Goal: Task Accomplishment & Management: Manage account settings

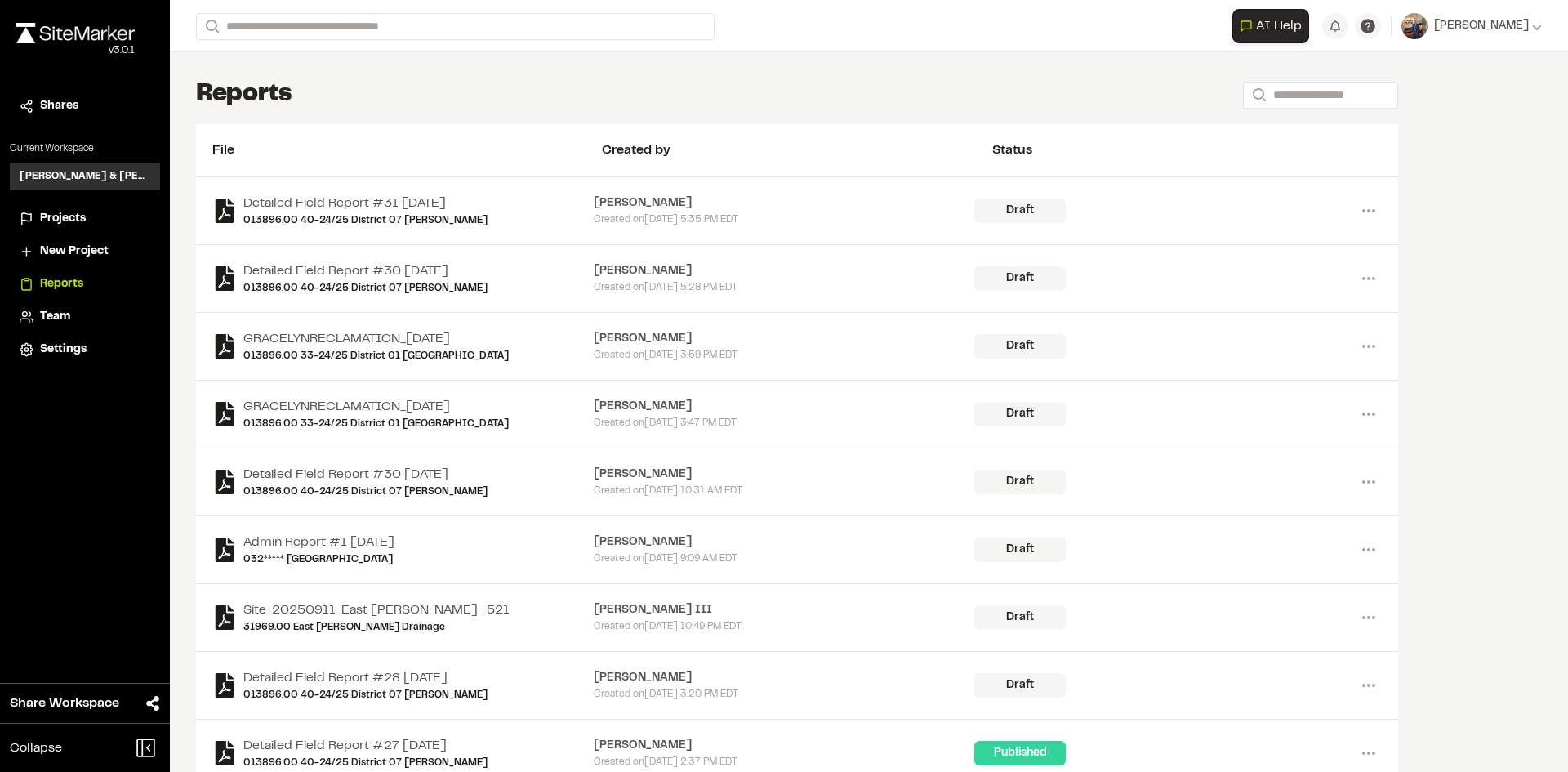
click at [55, 217] on span "Projects" at bounding box center [63, 219] width 45 height 18
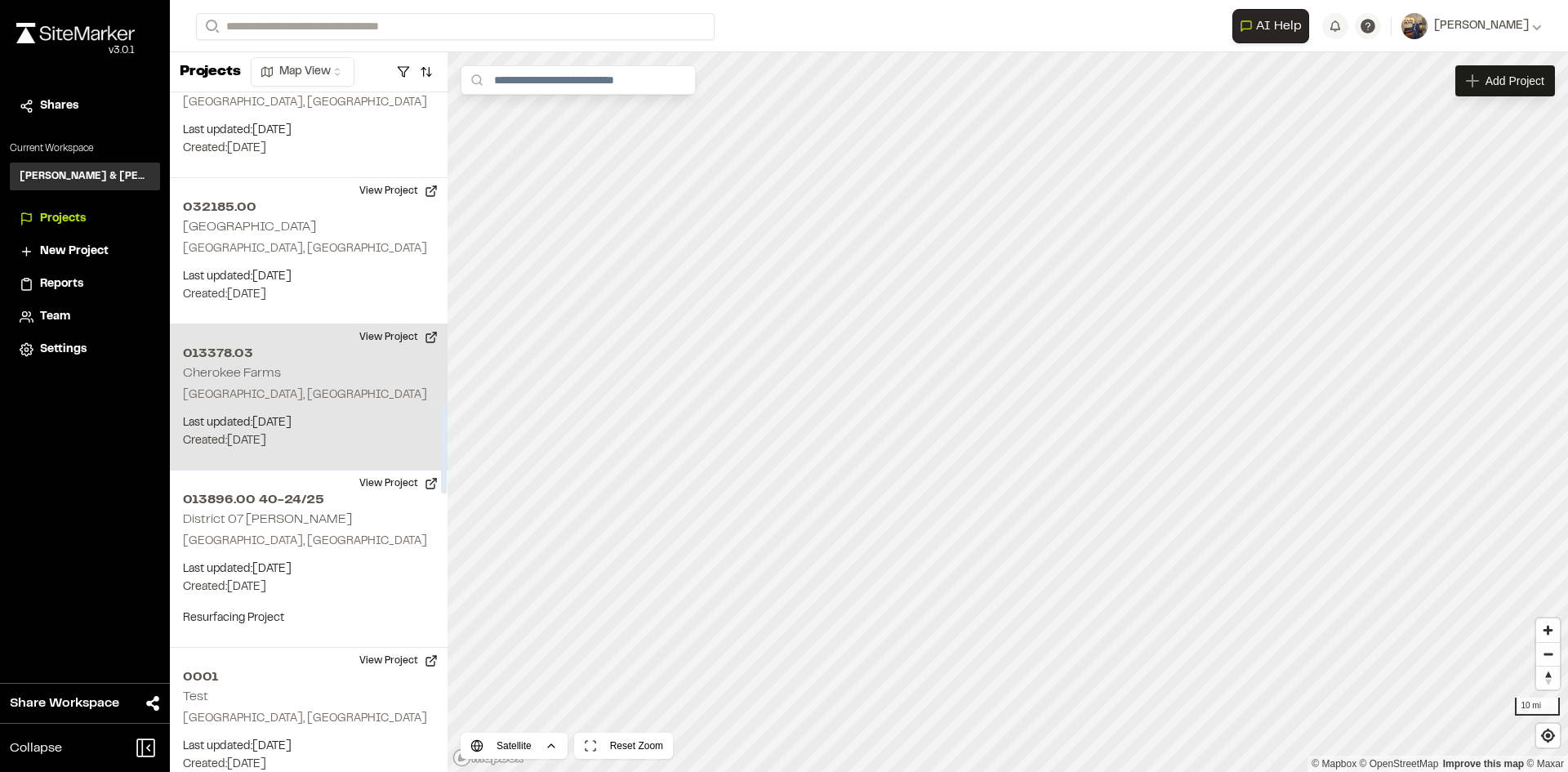
scroll to position [2368, 0]
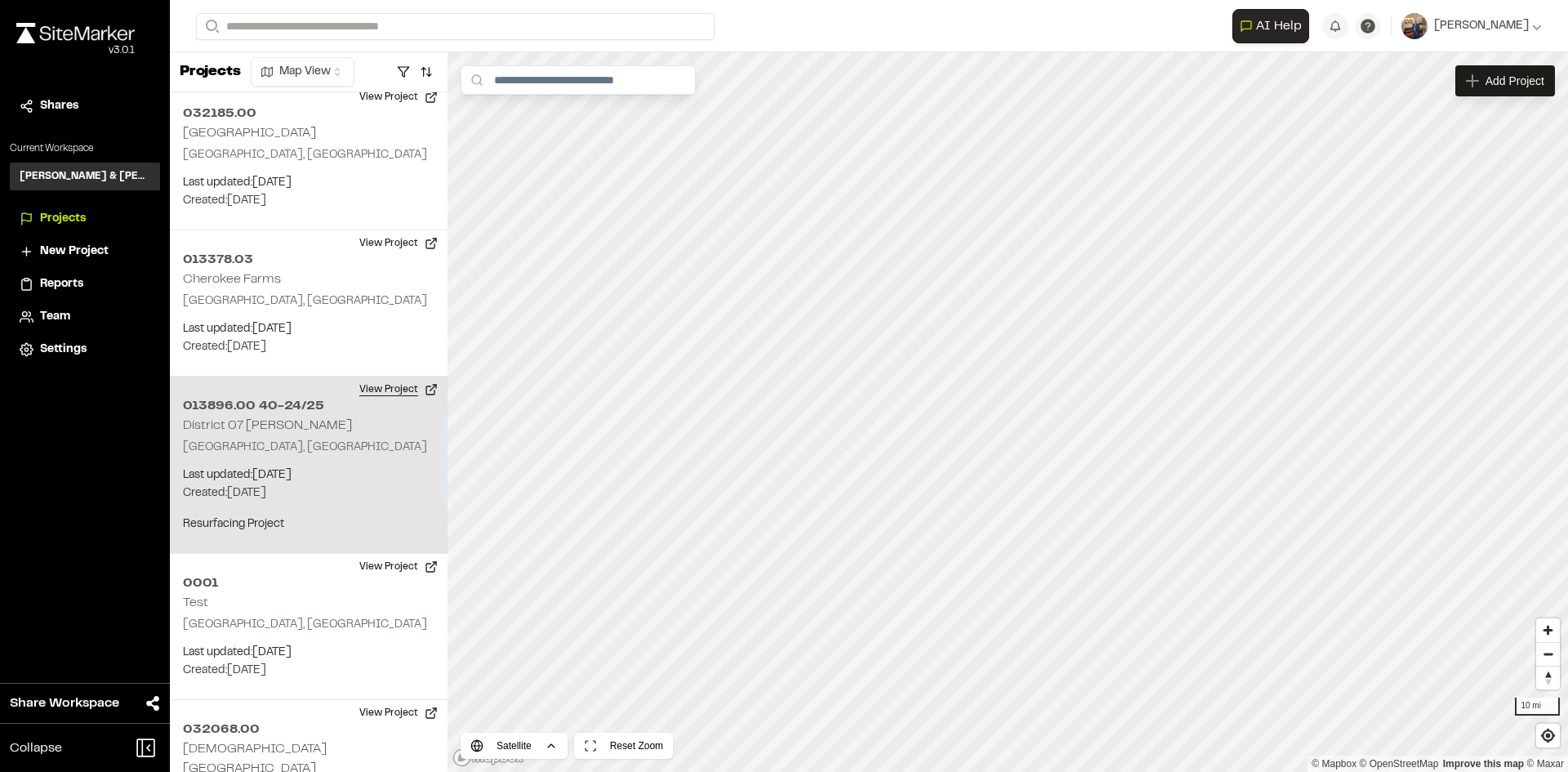
click at [382, 389] on button "View Project" at bounding box center [399, 389] width 98 height 26
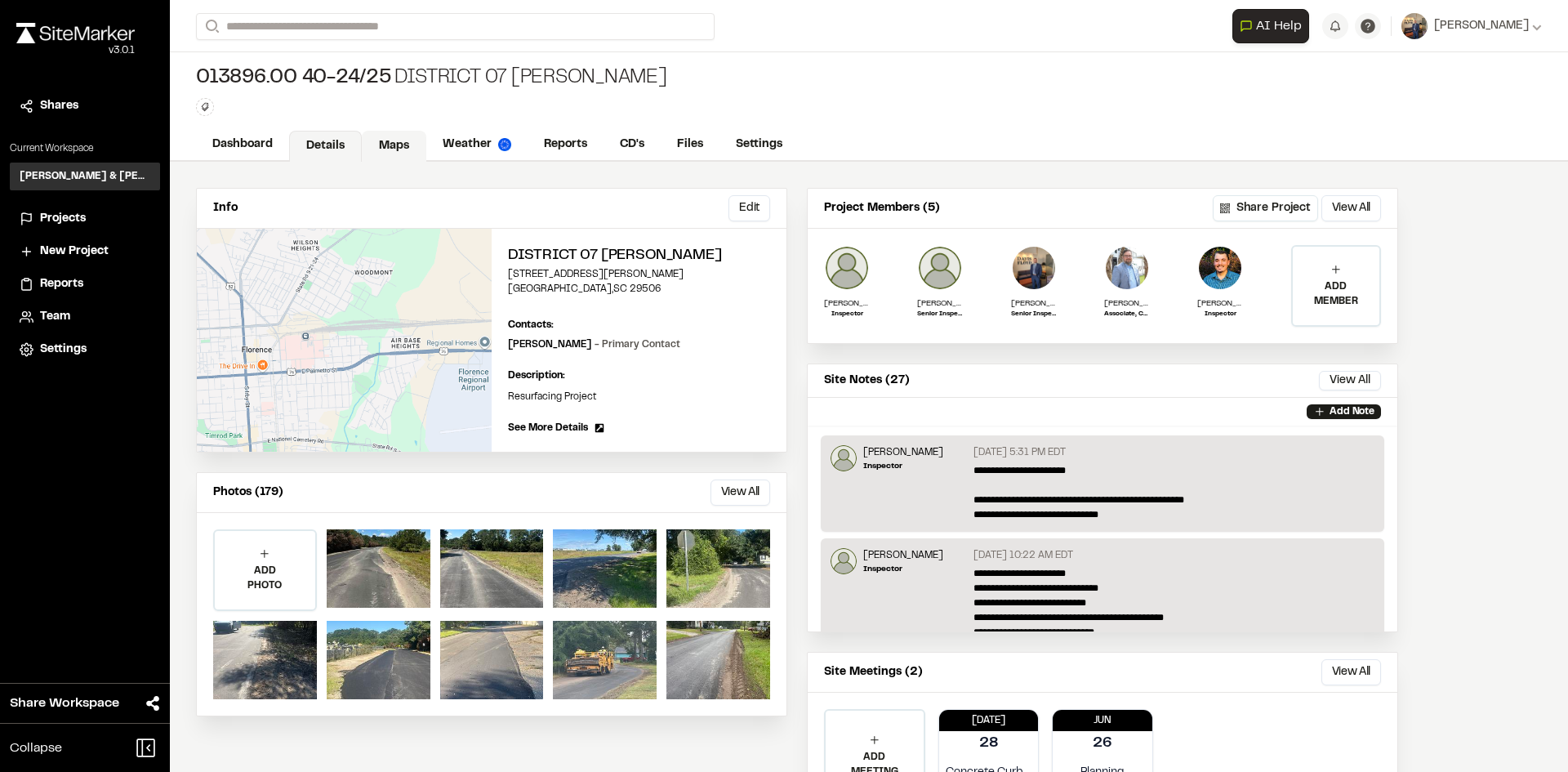
click at [394, 141] on link "Maps" at bounding box center [393, 146] width 65 height 31
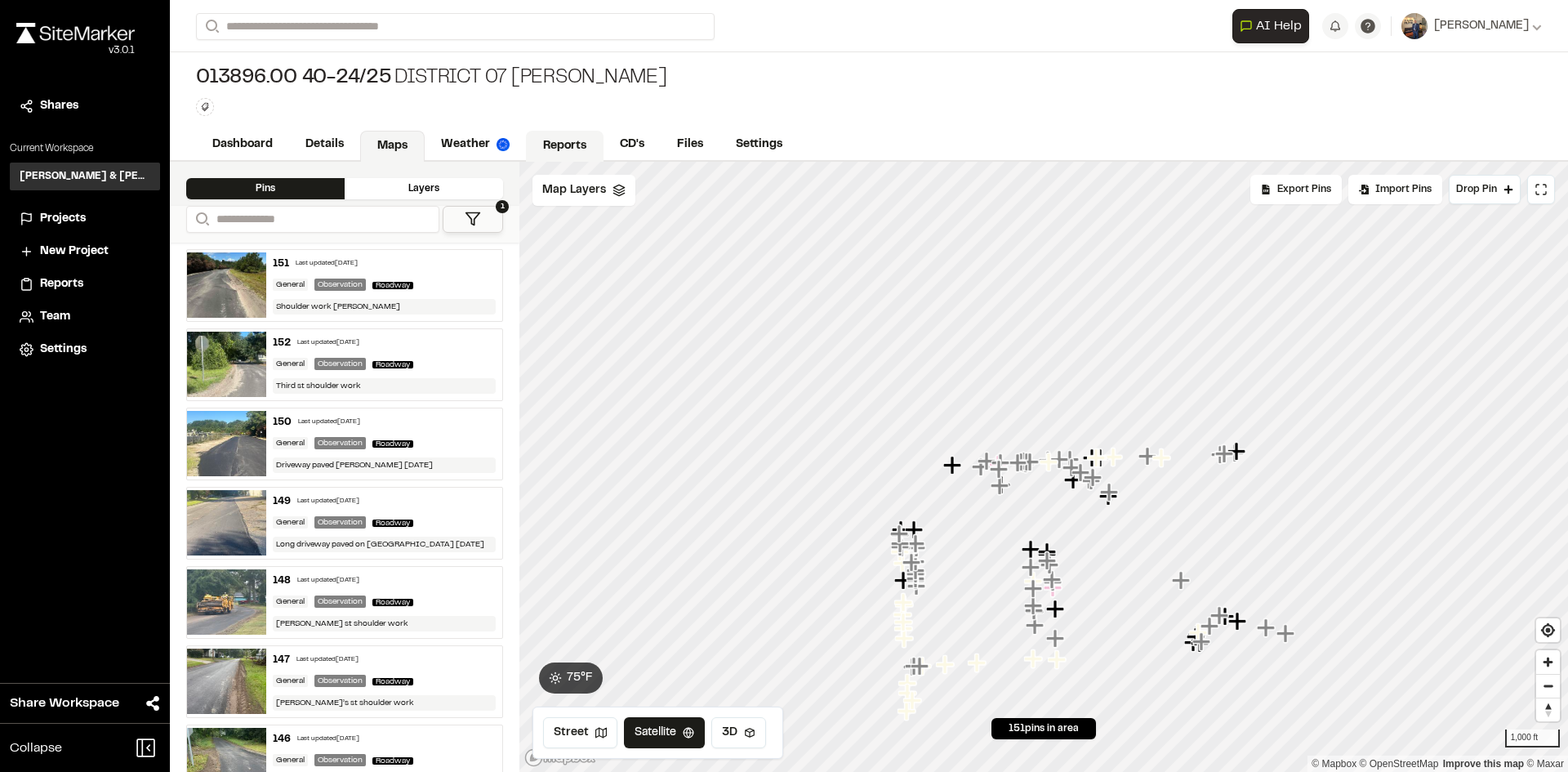
click at [571, 137] on link "Reports" at bounding box center [564, 146] width 77 height 31
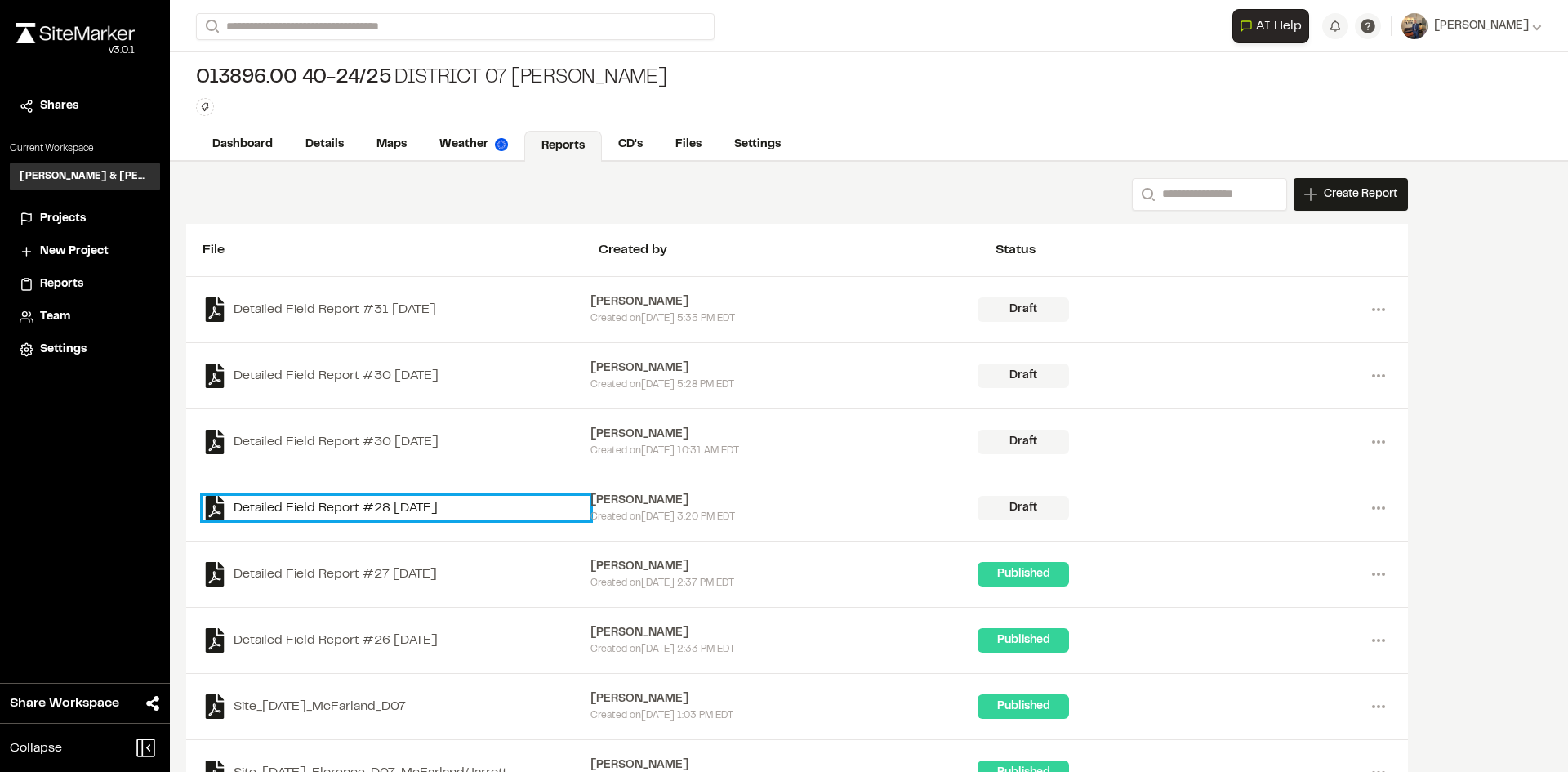
click at [392, 510] on link "Detailed Field Report #28 [DATE]" at bounding box center [396, 508] width 388 height 25
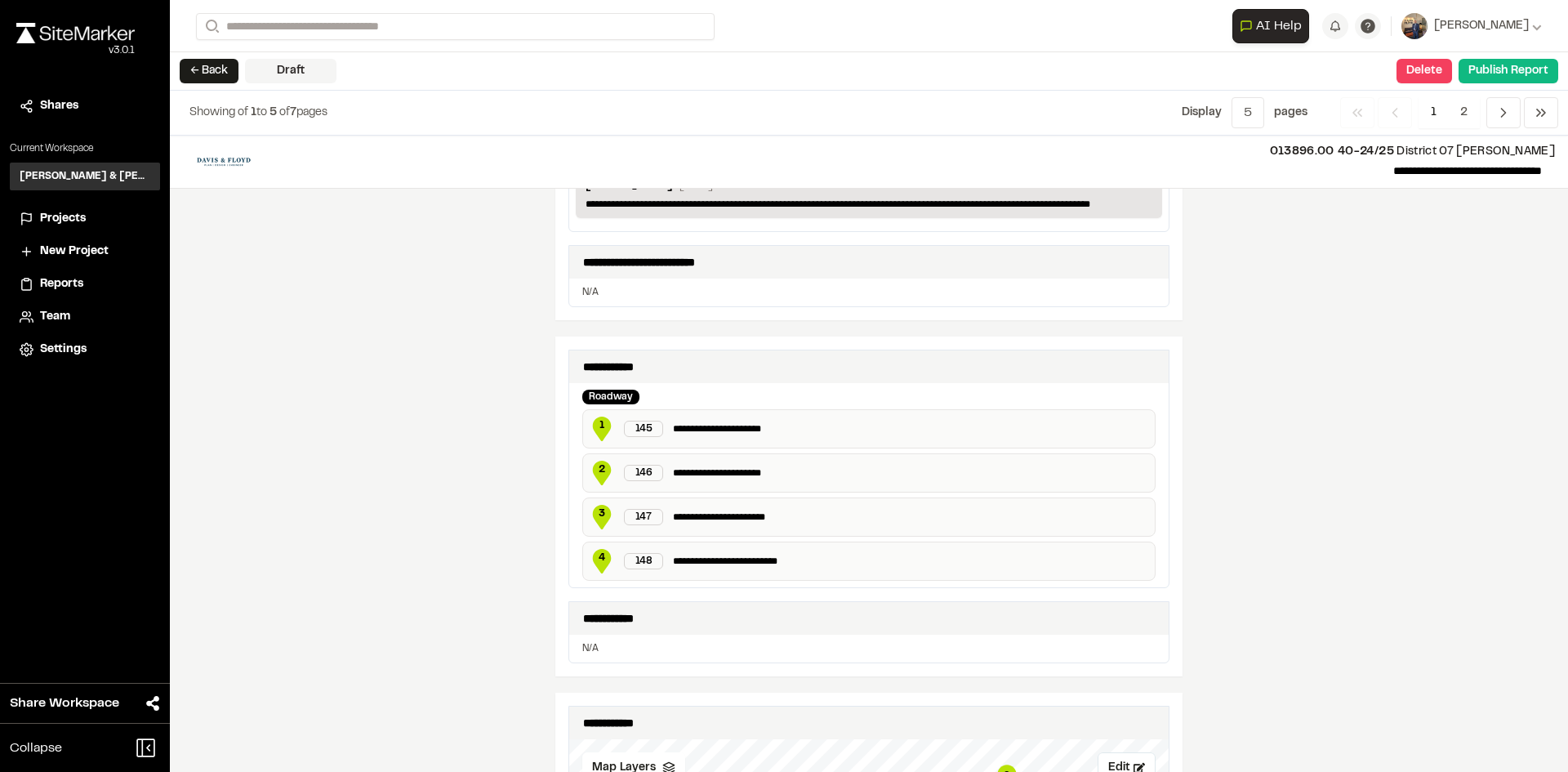
scroll to position [571, 0]
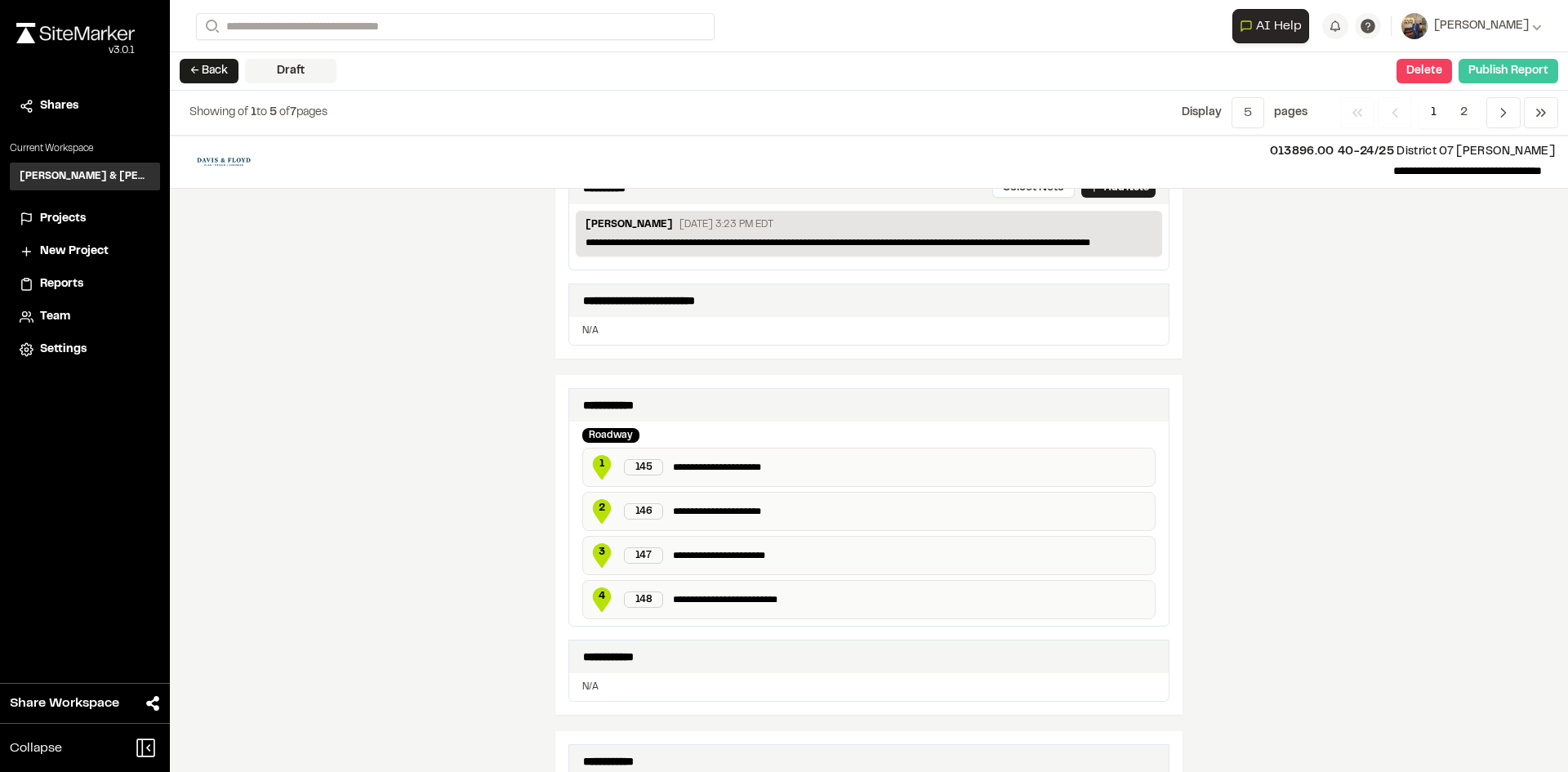
click at [1531, 71] on button "Publish Report" at bounding box center [1509, 71] width 100 height 25
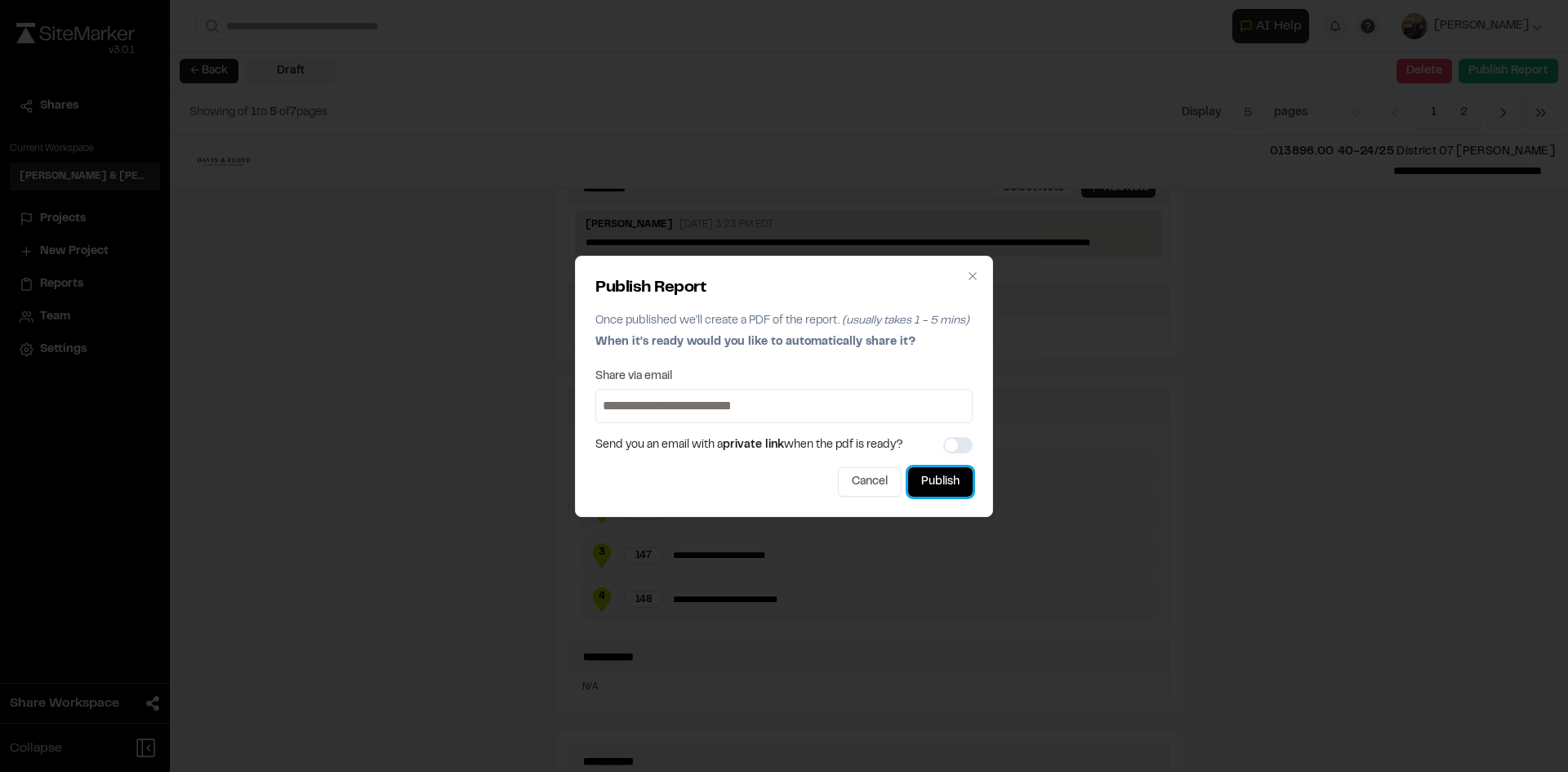
click at [947, 474] on button "Publish" at bounding box center [940, 481] width 65 height 29
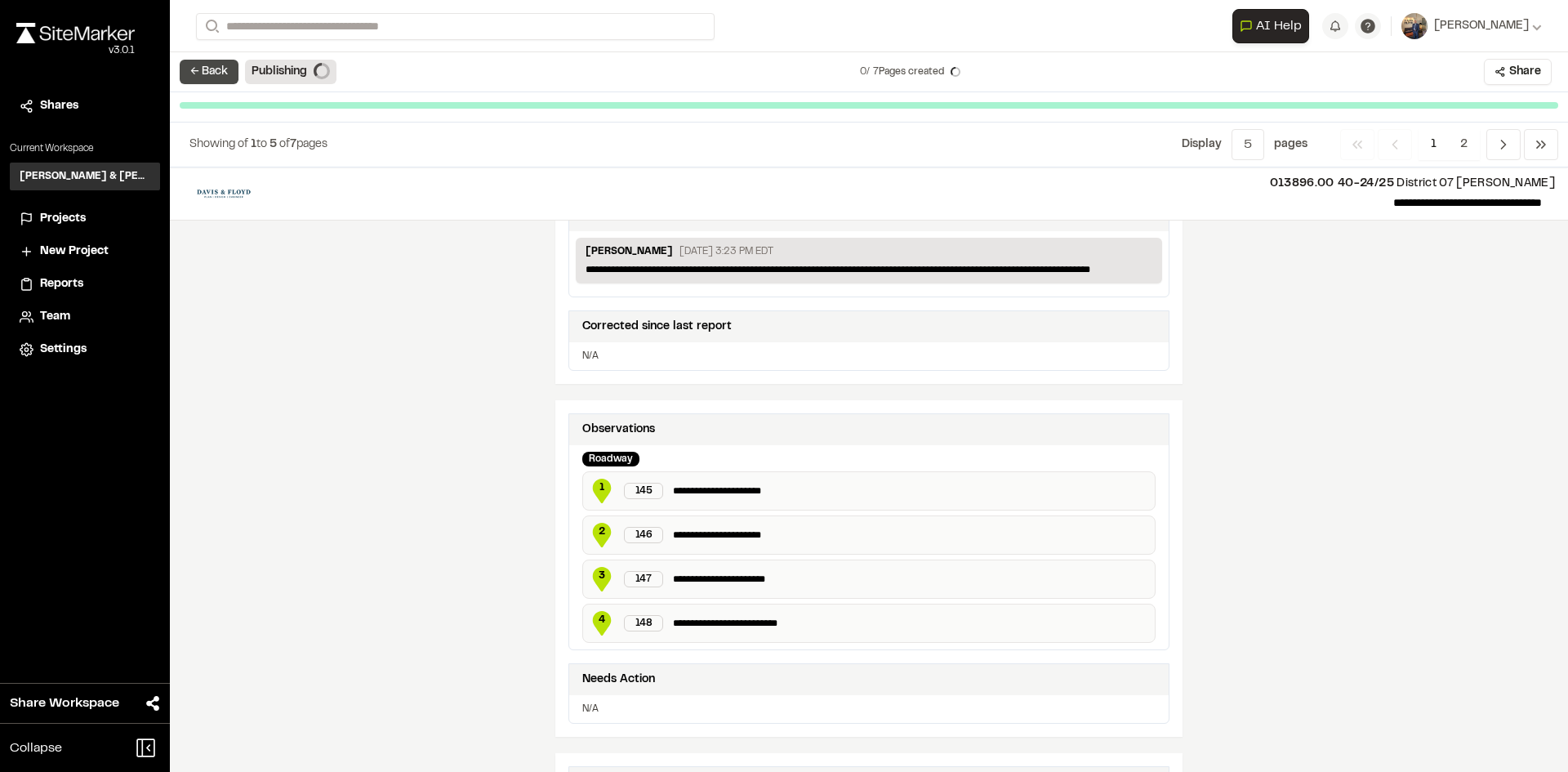
click at [214, 78] on button "← Back" at bounding box center [209, 72] width 59 height 25
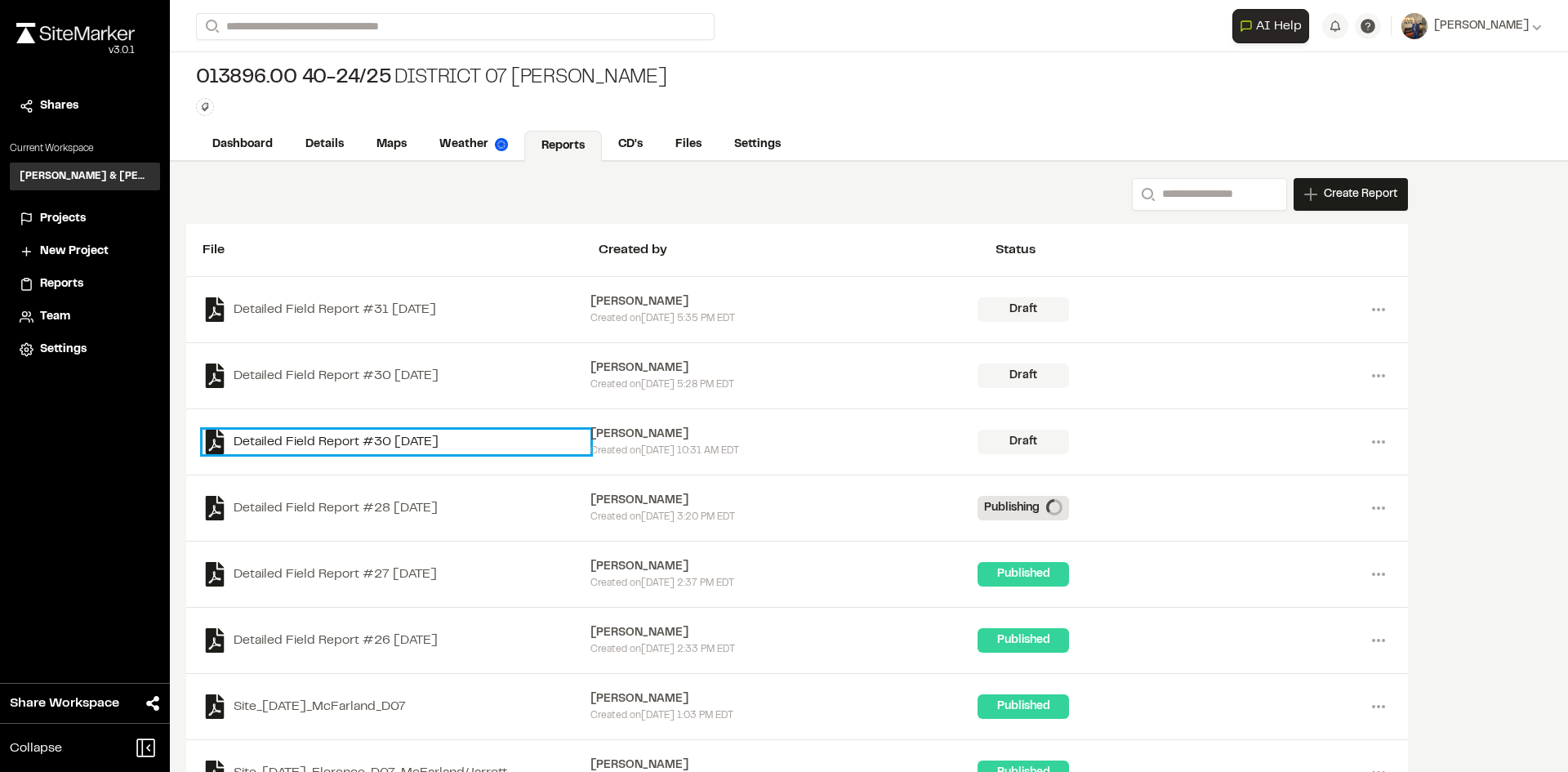
click at [404, 440] on link "Detailed Field Report #30 [DATE]" at bounding box center [396, 441] width 388 height 25
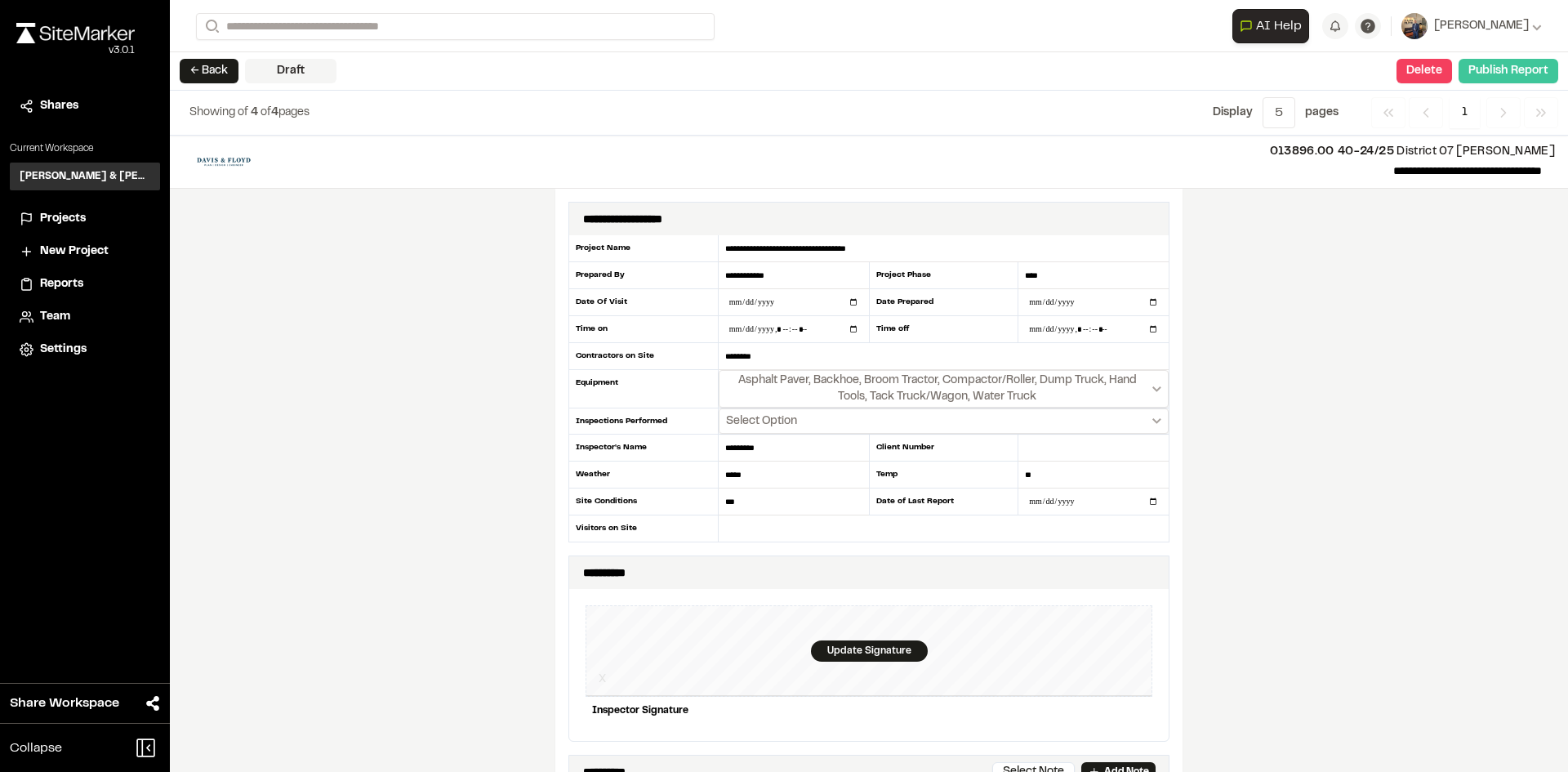
click at [1493, 72] on button "Publish Report" at bounding box center [1509, 71] width 100 height 25
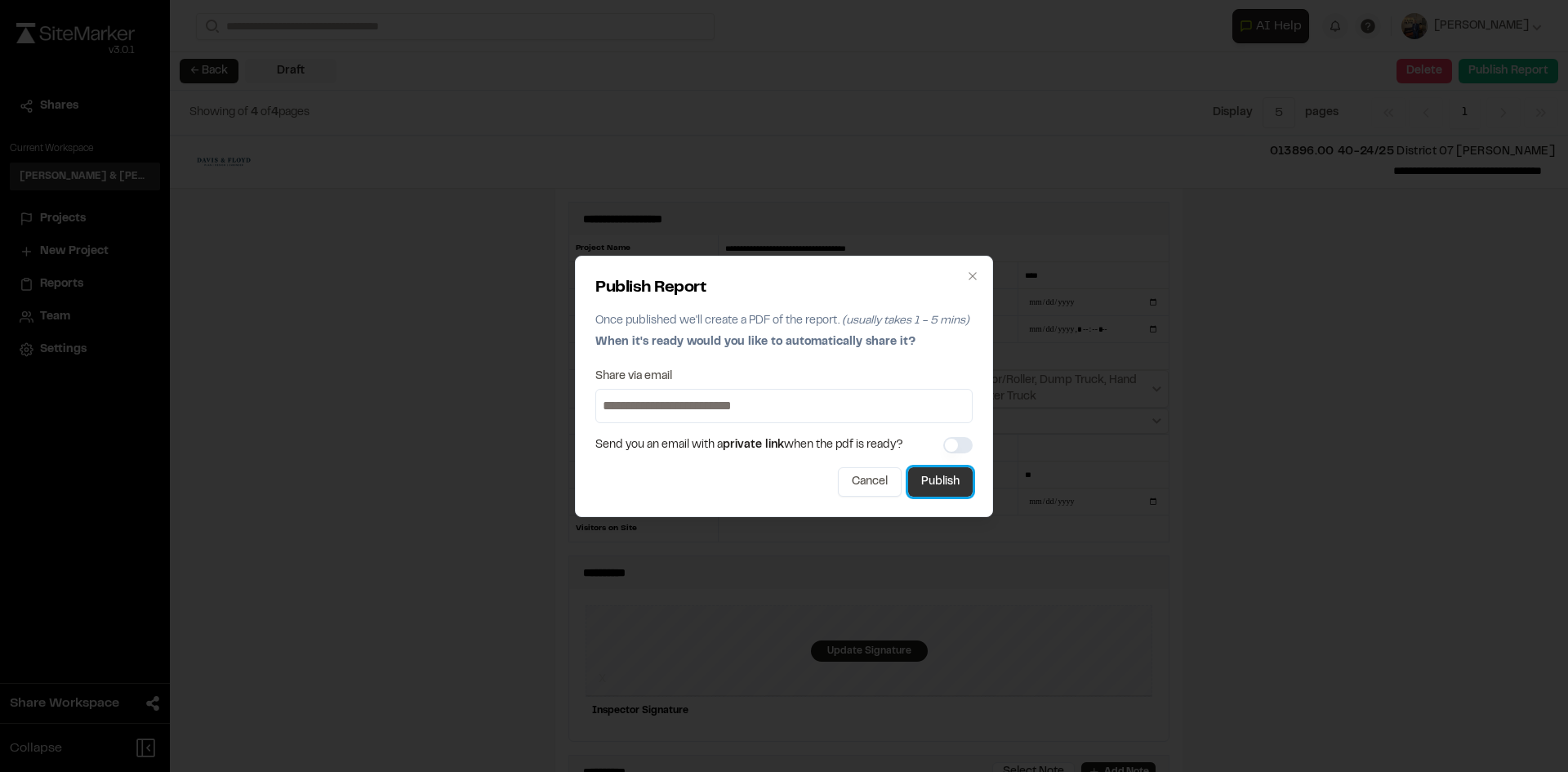
click at [953, 484] on button "Publish" at bounding box center [940, 481] width 65 height 29
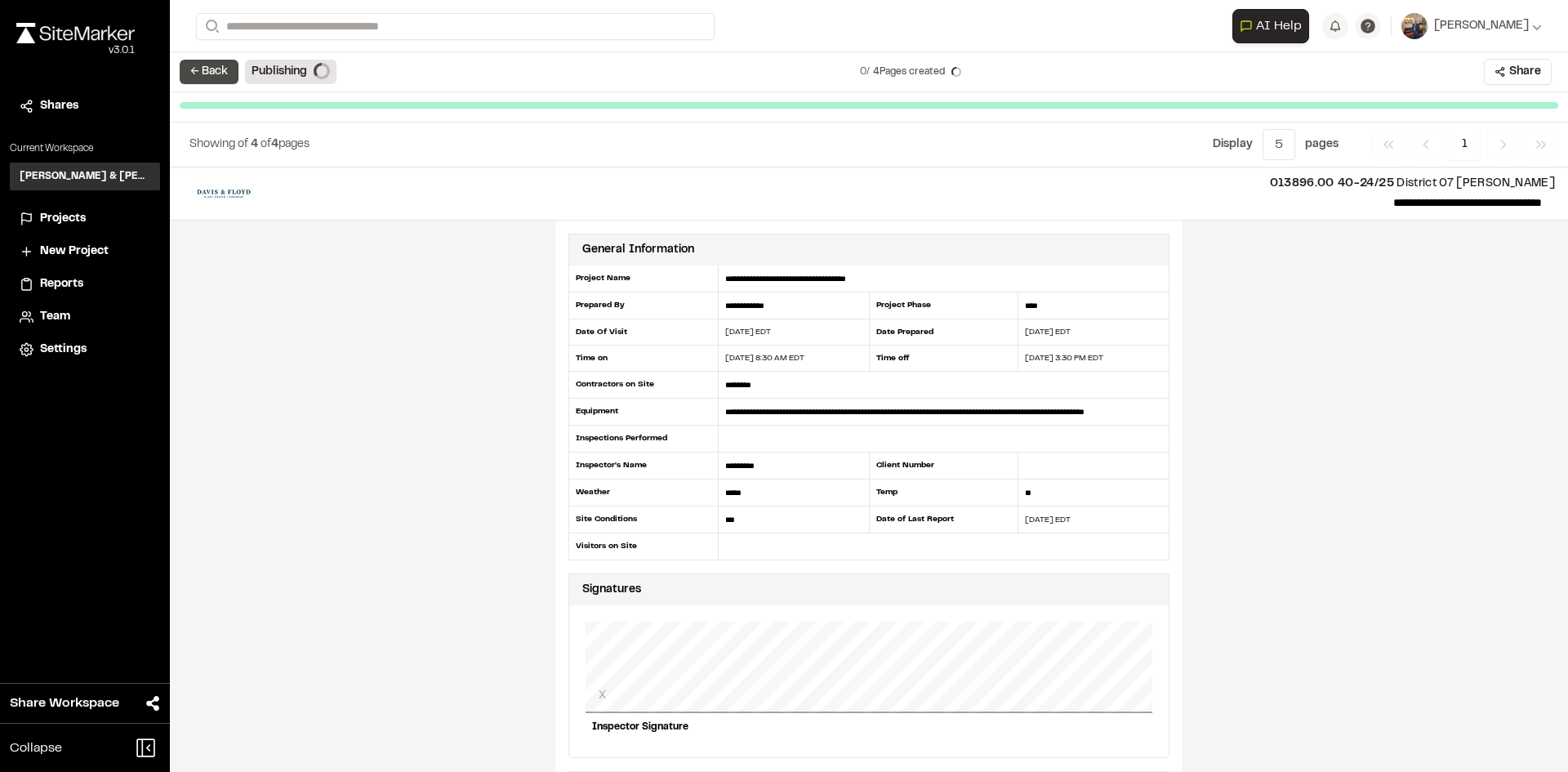
click at [206, 75] on button "← Back" at bounding box center [209, 72] width 59 height 25
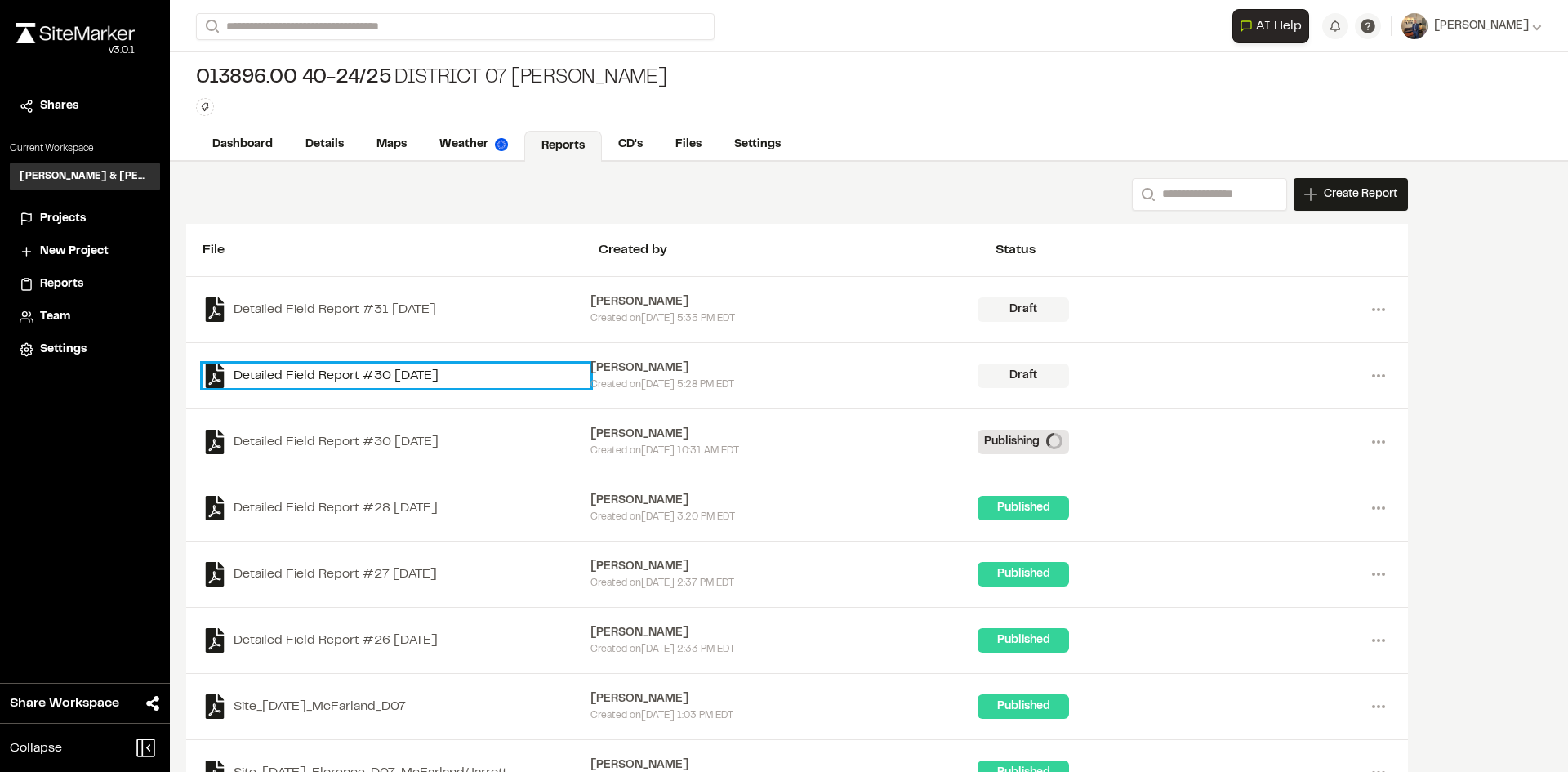
click at [367, 372] on link "Detailed Field Report #30 [DATE]" at bounding box center [396, 375] width 388 height 25
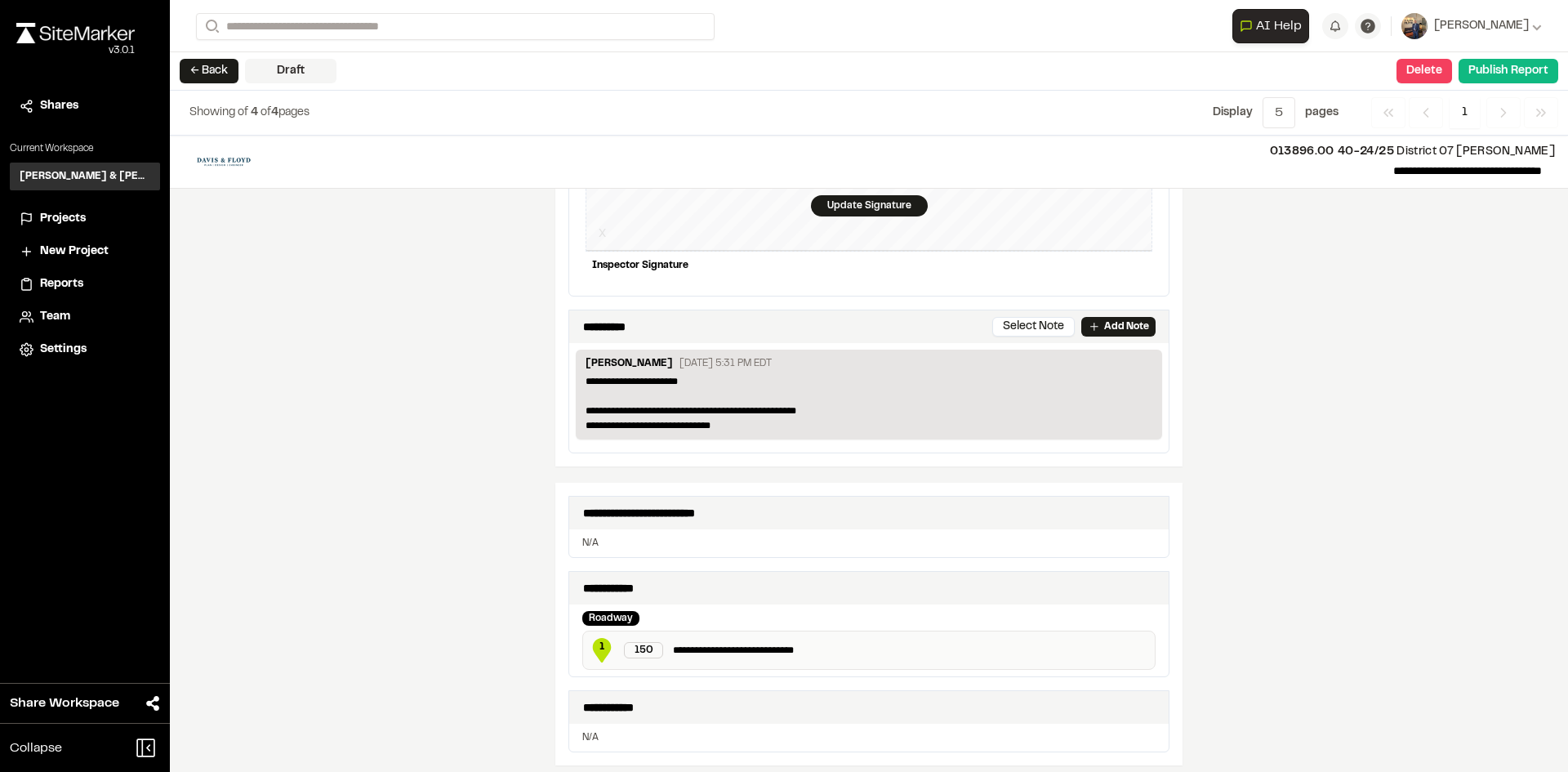
scroll to position [409, 0]
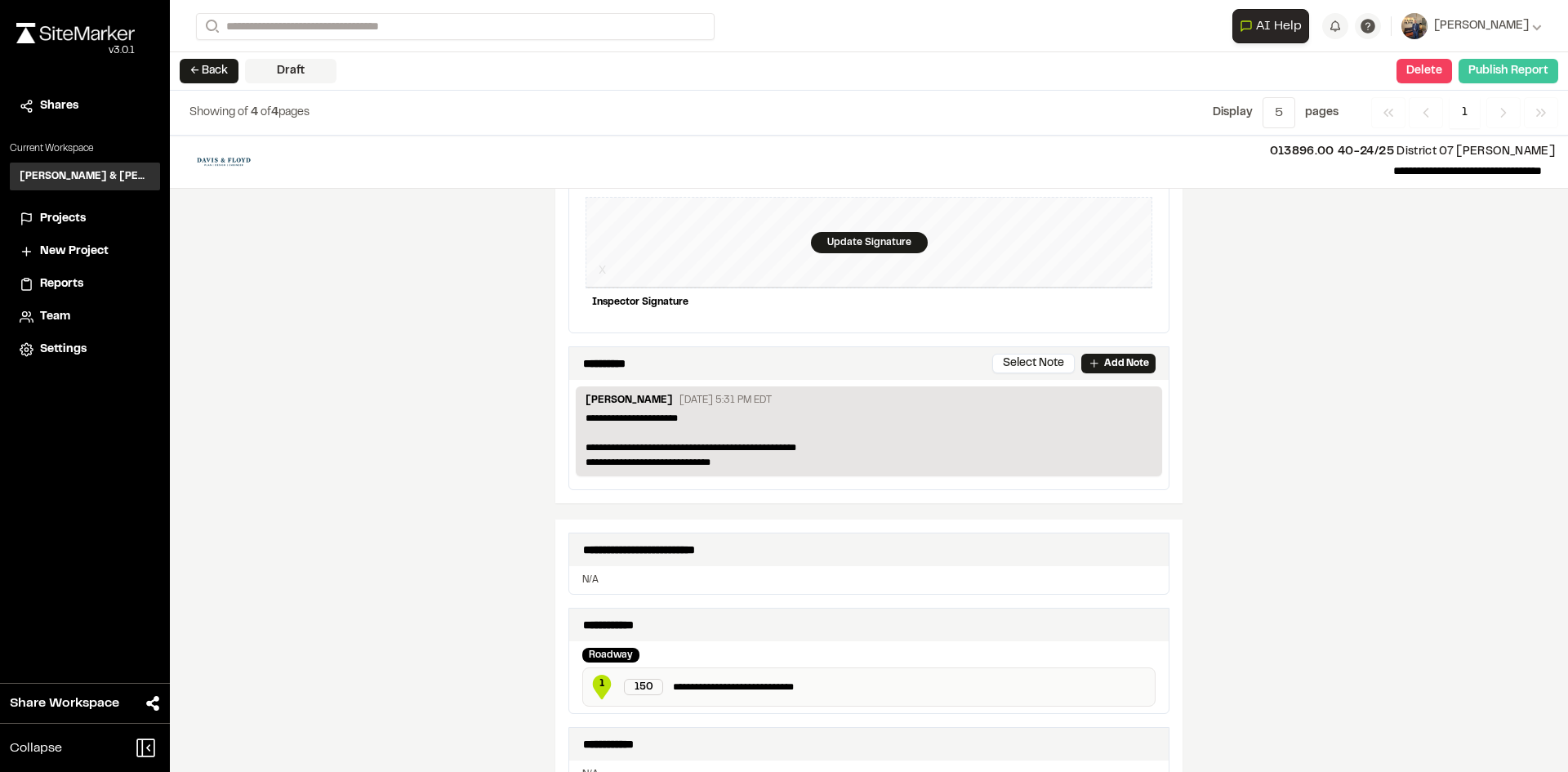
click at [1509, 74] on button "Publish Report" at bounding box center [1509, 71] width 100 height 25
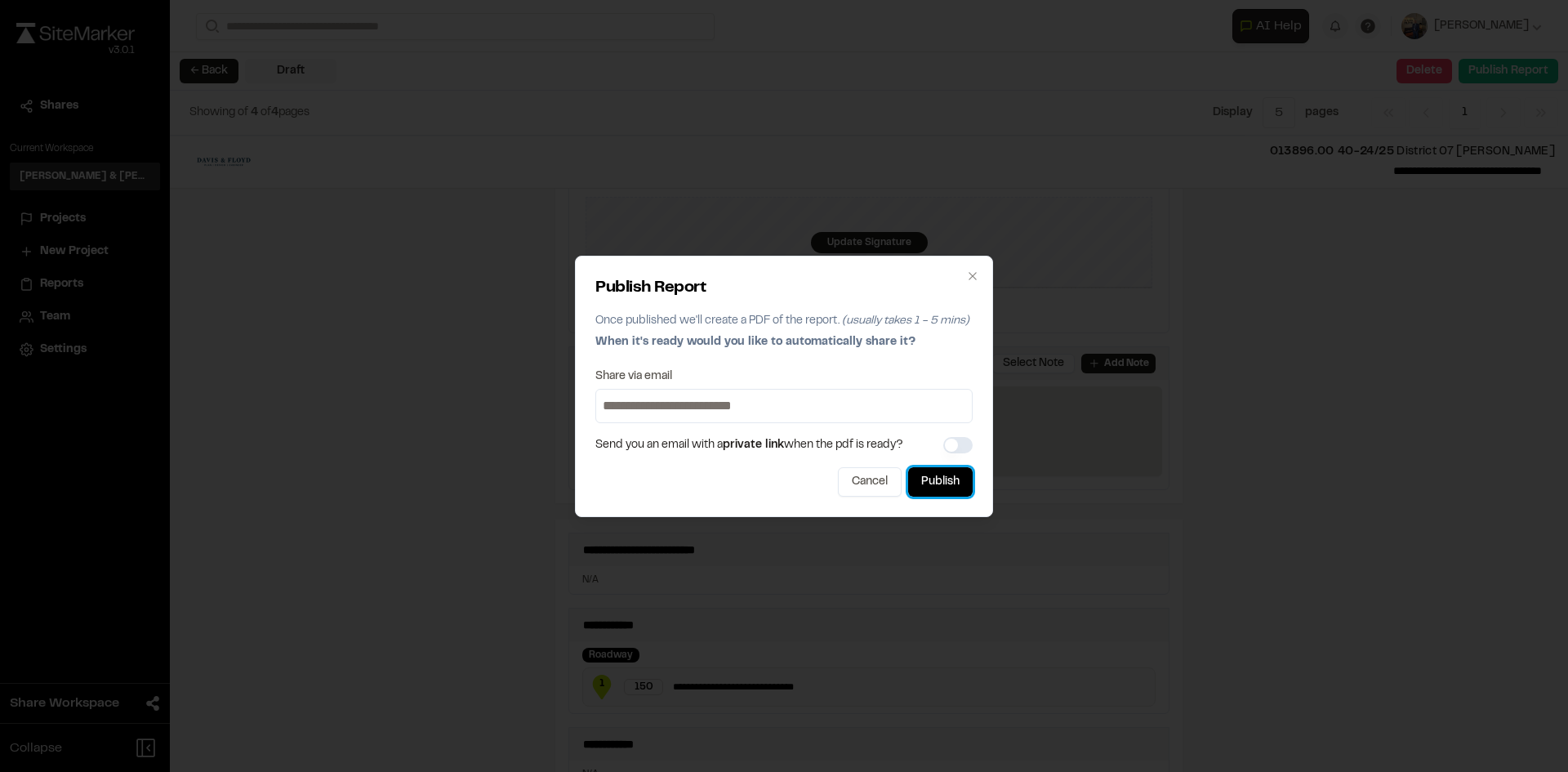
click at [932, 481] on button "Publish" at bounding box center [940, 481] width 65 height 29
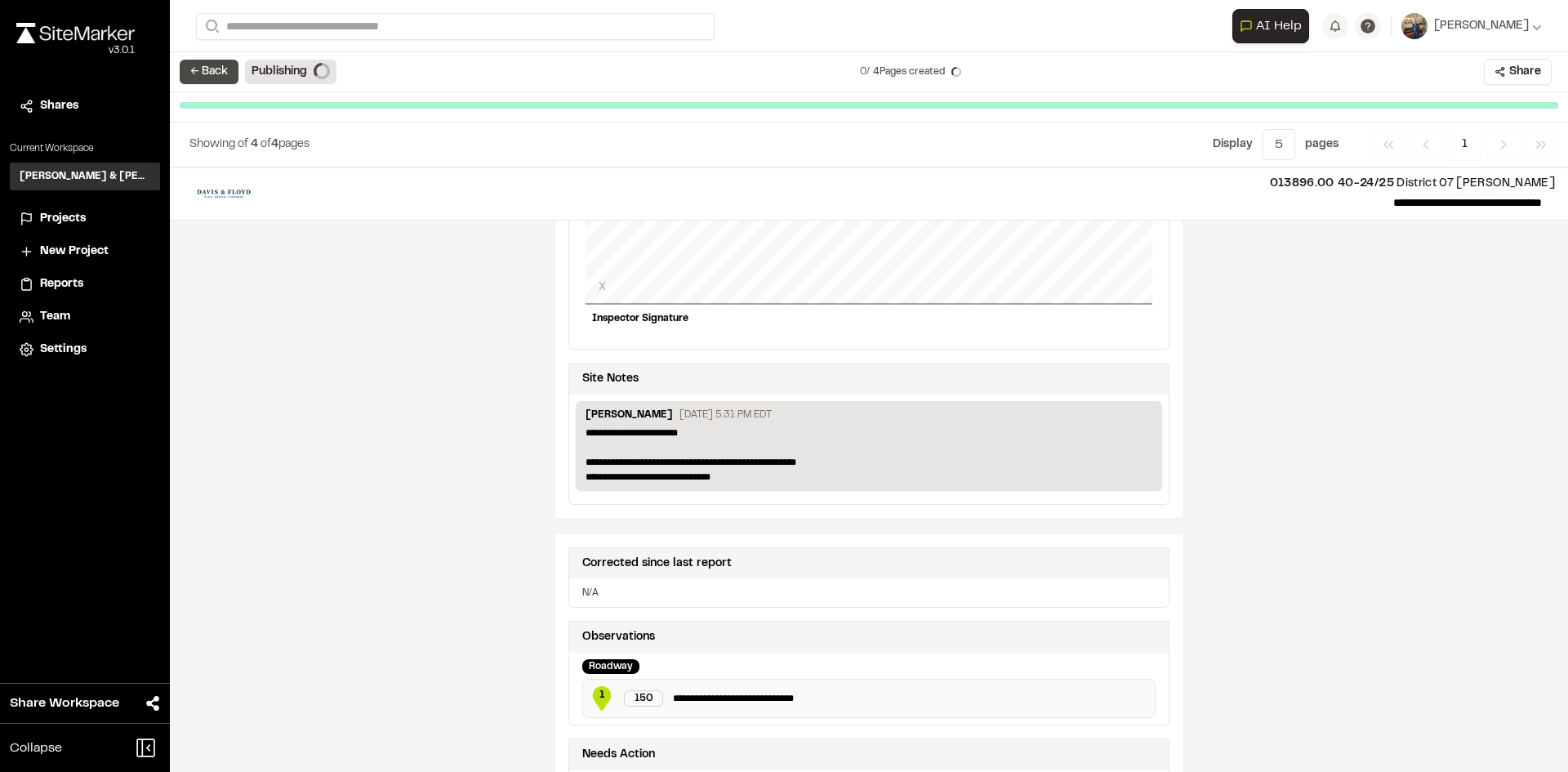
click at [192, 74] on button "← Back" at bounding box center [209, 72] width 59 height 25
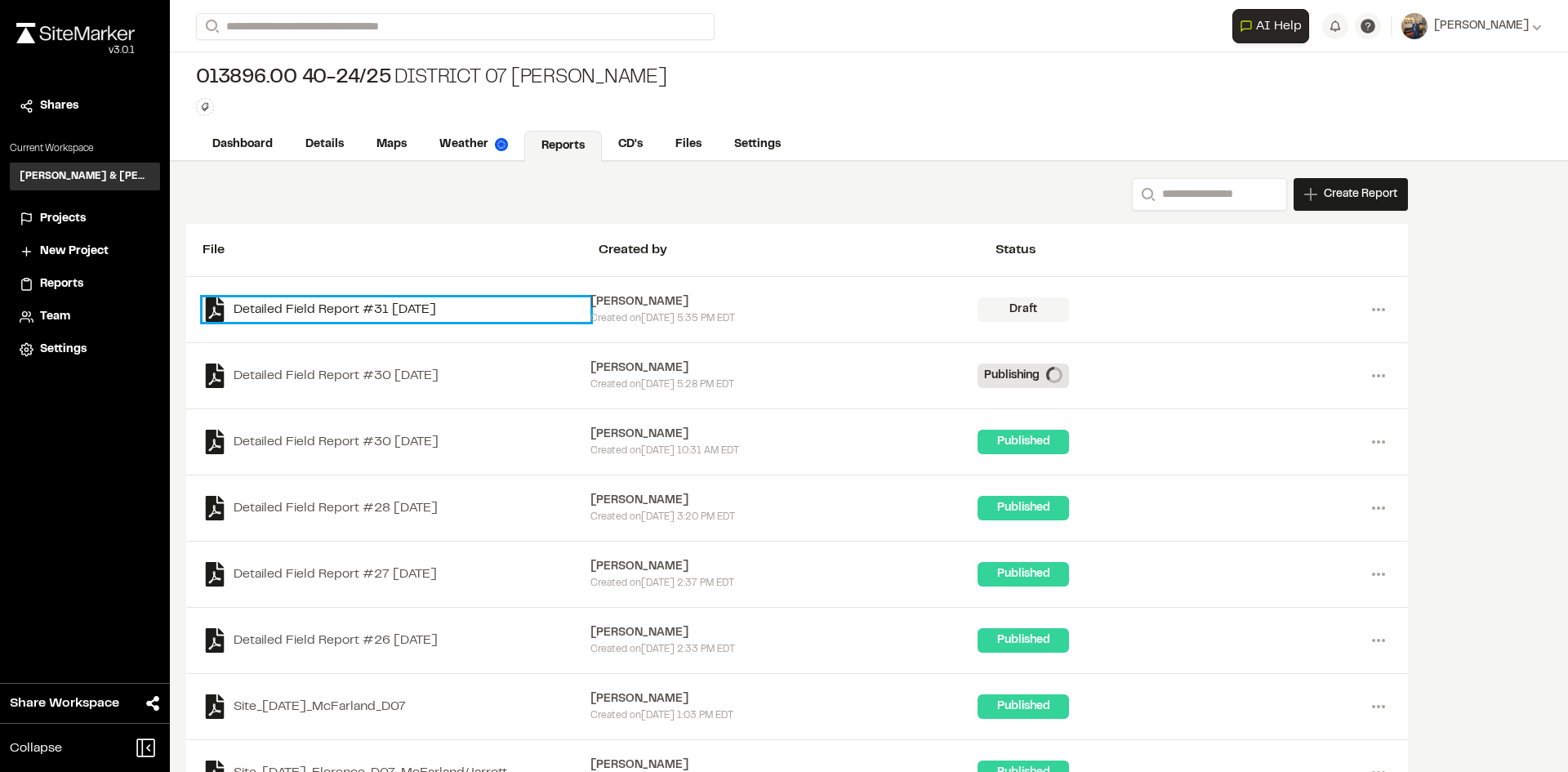
click at [362, 308] on link "Detailed Field Report #31 [DATE]" at bounding box center [396, 309] width 388 height 25
